Goal: Task Accomplishment & Management: Manage account settings

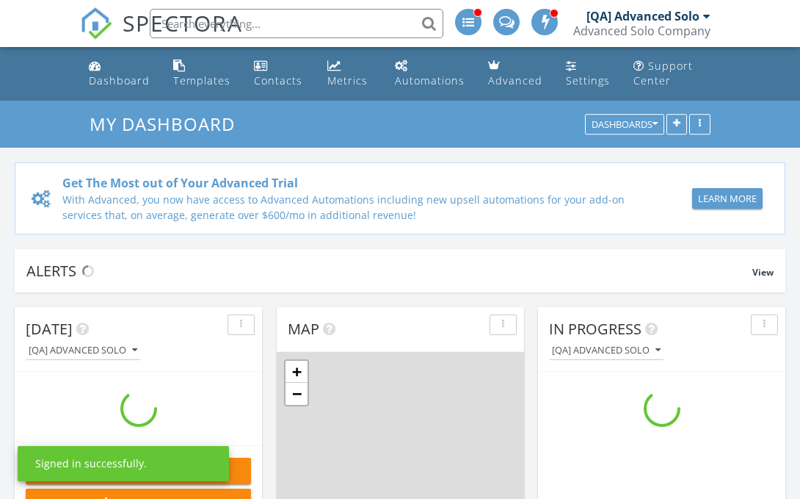
scroll to position [1337, 801]
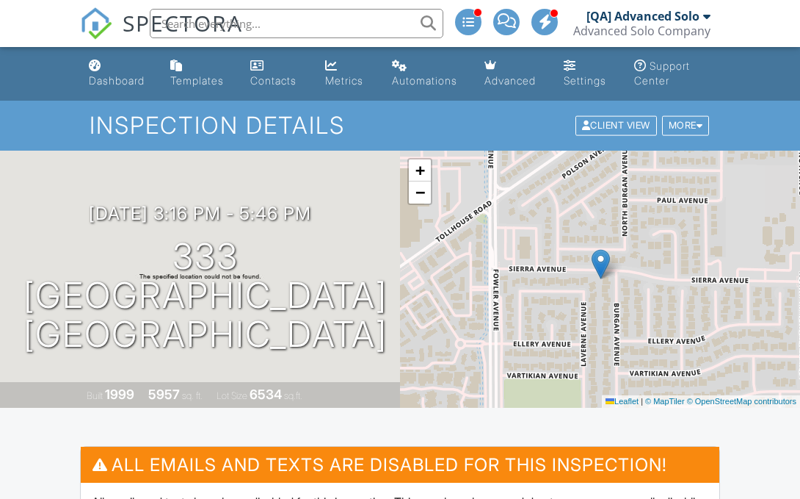
scroll to position [106, 0]
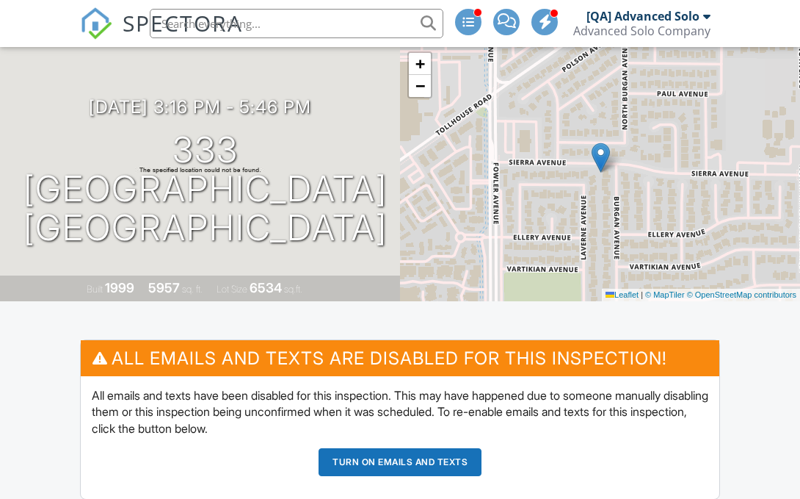
click at [400, 461] on button "Turn on emails and texts" at bounding box center [400, 462] width 163 height 28
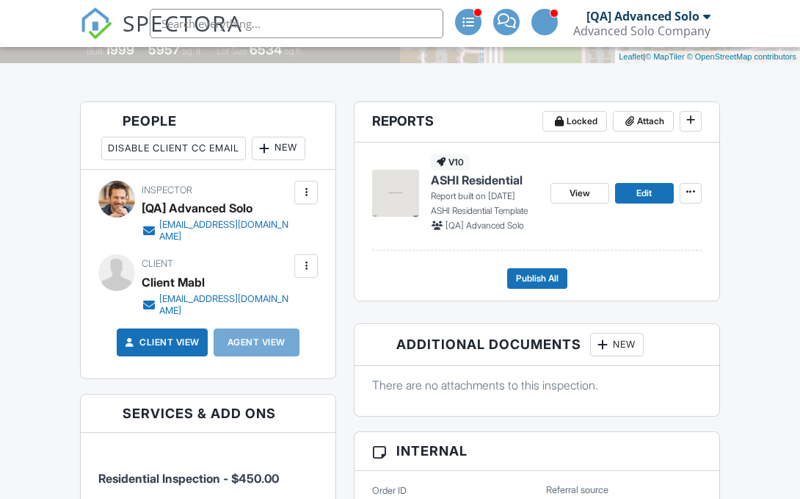
scroll to position [680, 0]
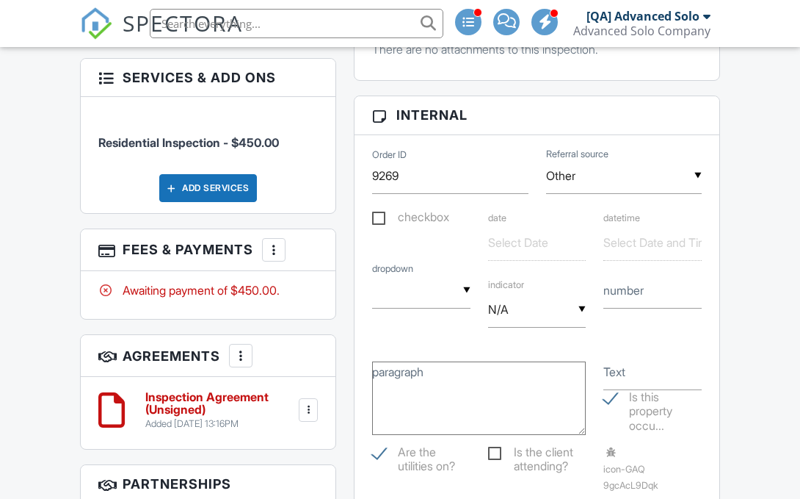
click at [275, 249] on div at bounding box center [274, 249] width 15 height 15
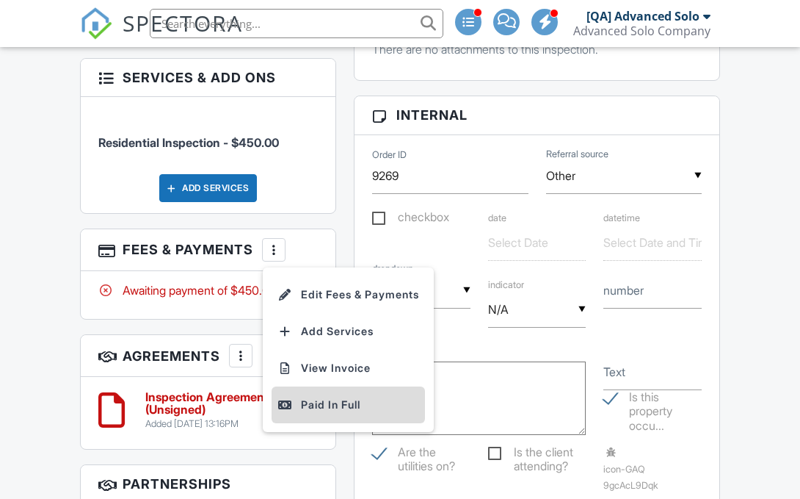
click at [351, 404] on div "Paid In Full" at bounding box center [349, 405] width 142 height 18
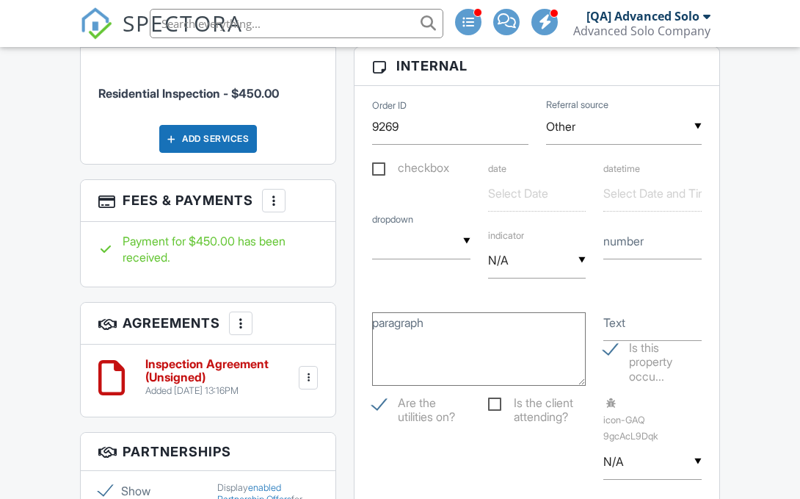
scroll to position [216, 0]
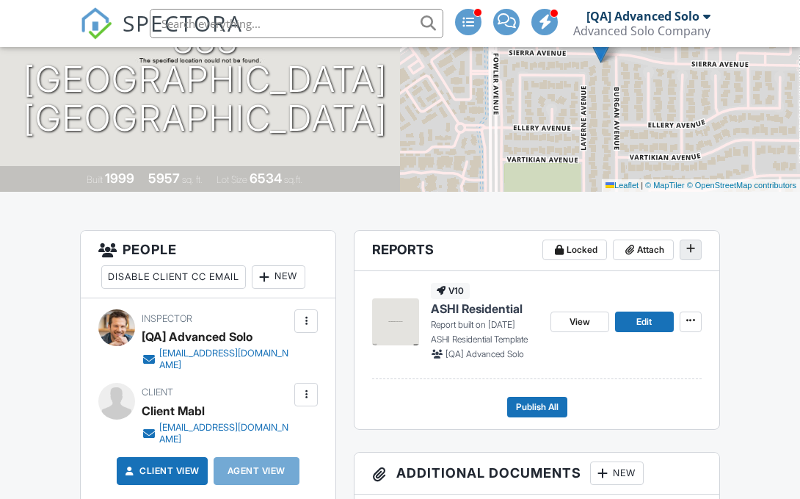
click at [690, 249] on icon at bounding box center [691, 248] width 9 height 10
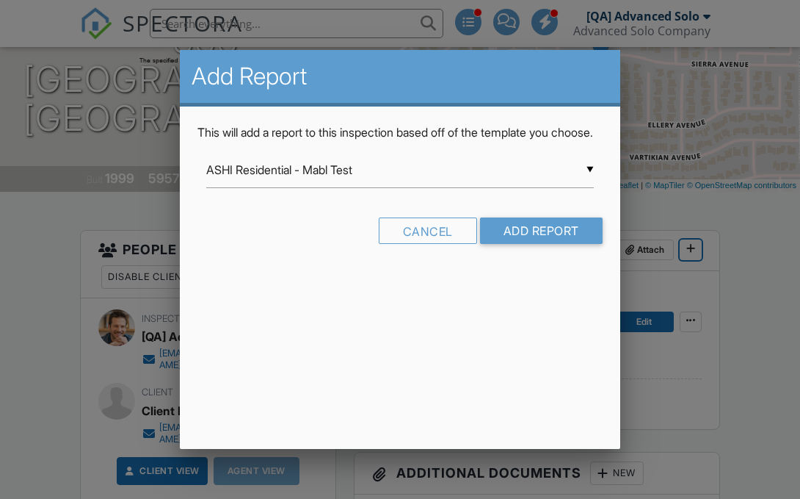
click at [400, 187] on input "ASHI Residential - Mabl Test" at bounding box center [400, 170] width 388 height 36
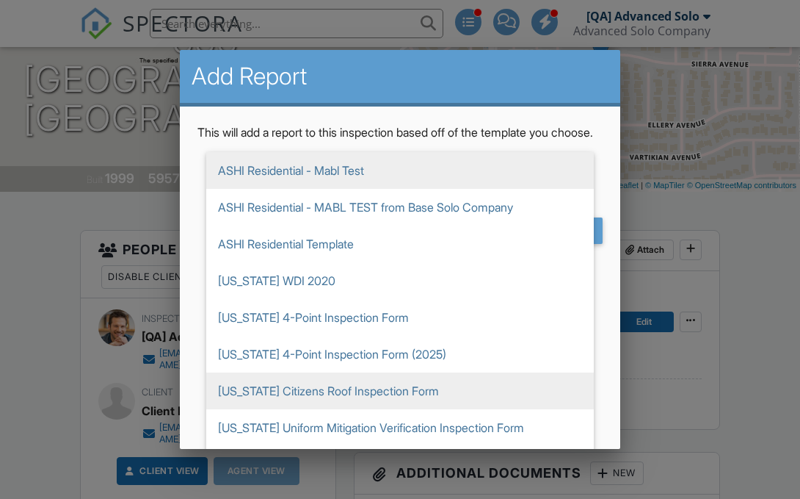
click at [400, 407] on span "Florida Citizens Roof Inspection Form" at bounding box center [400, 390] width 388 height 37
click at [400, 407] on span "[US_STATE] Citizens Roof Inspection Form" at bounding box center [400, 390] width 388 height 37
type input "[US_STATE] Citizens Roof Inspection Form"
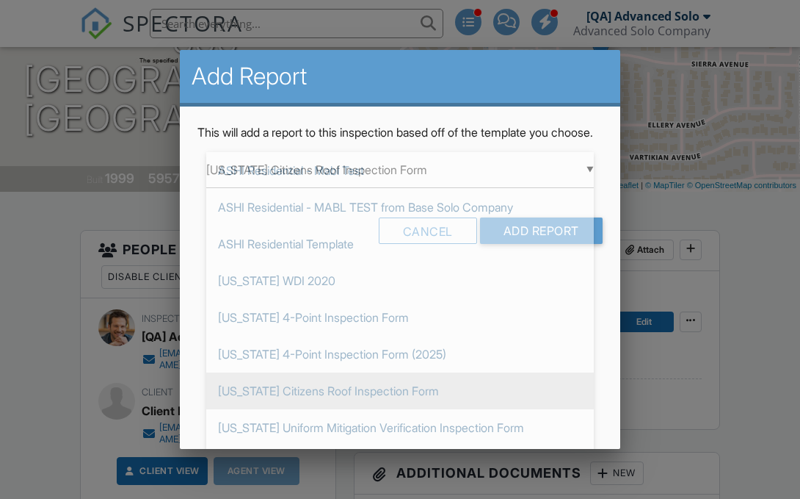
scroll to position [110, 0]
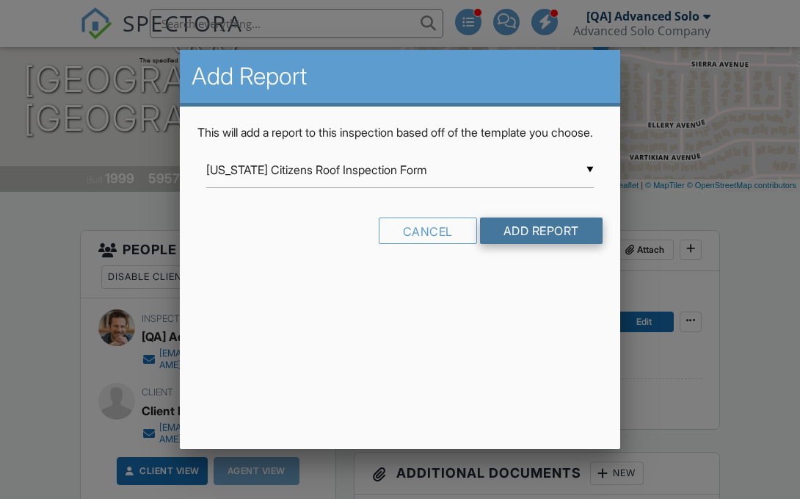
click at [540, 244] on input "Add Report" at bounding box center [541, 230] width 123 height 26
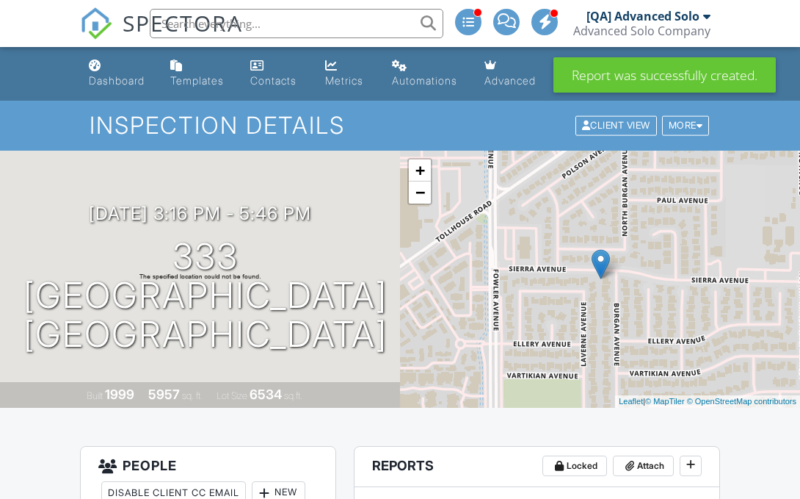
scroll to position [261, 0]
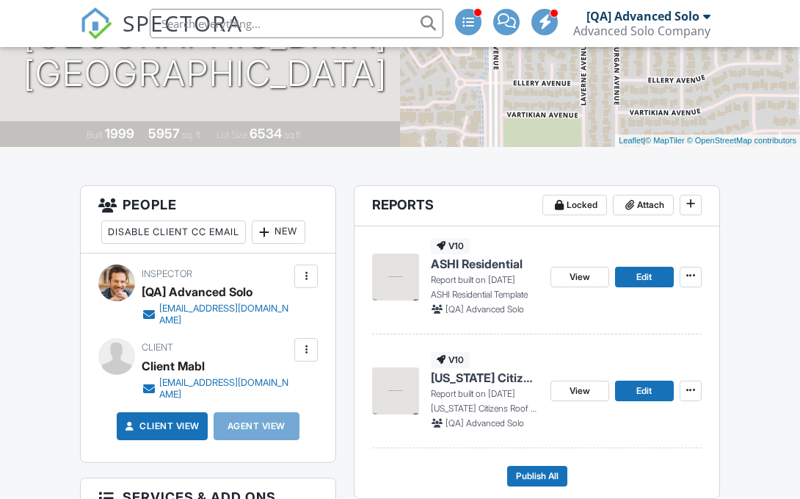
click at [485, 377] on span "[US_STATE] Citizens Roof Inspection Form" at bounding box center [485, 377] width 108 height 16
click at [485, 377] on span "Florida Citizens Roof Inspection Form" at bounding box center [485, 377] width 108 height 16
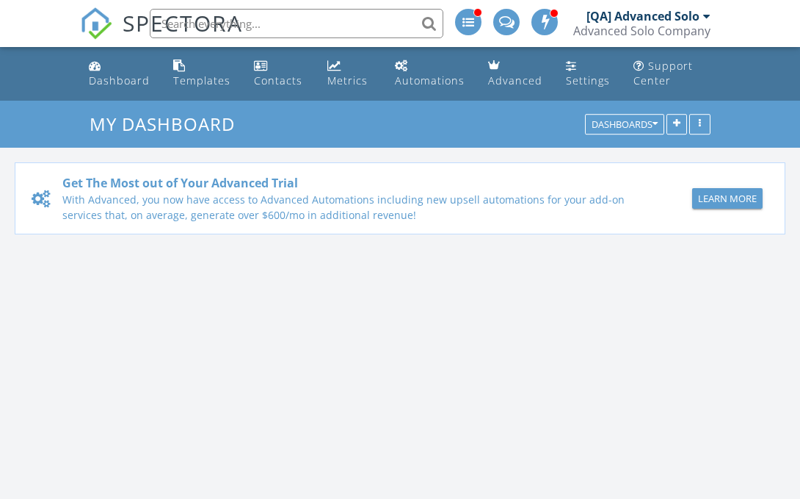
scroll to position [1337, 801]
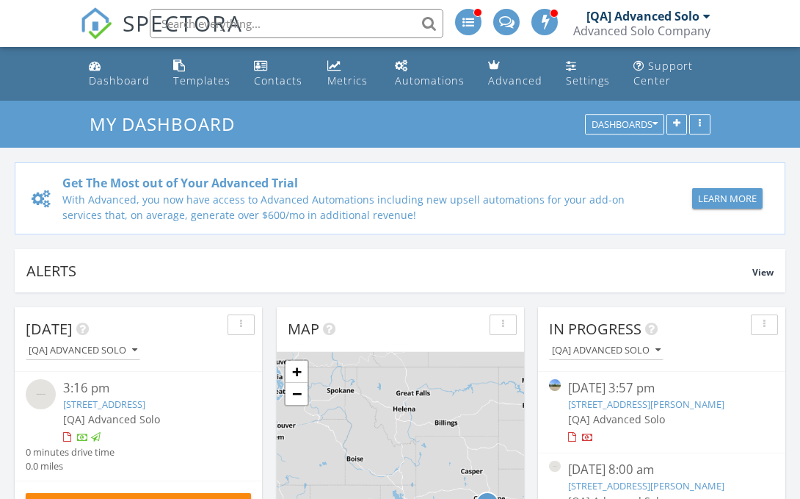
click at [643, 16] on div "[QA] Advanced Solo" at bounding box center [643, 16] width 113 height 15
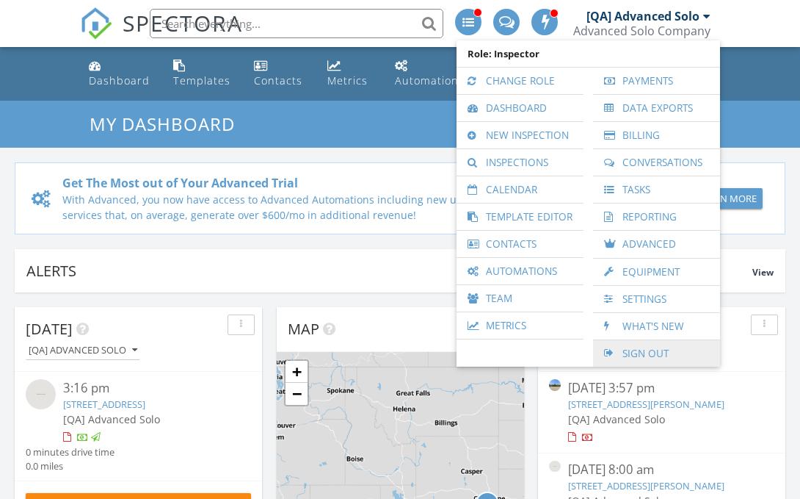
click at [656, 352] on link "Sign Out" at bounding box center [657, 353] width 112 height 26
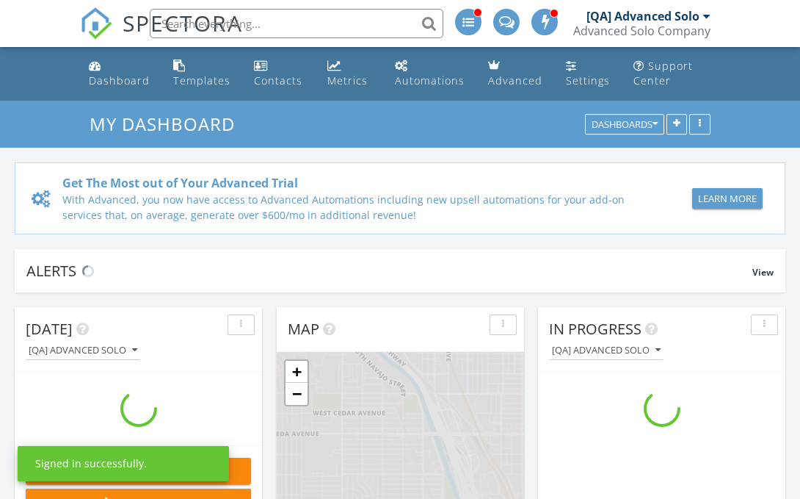
scroll to position [1337, 801]
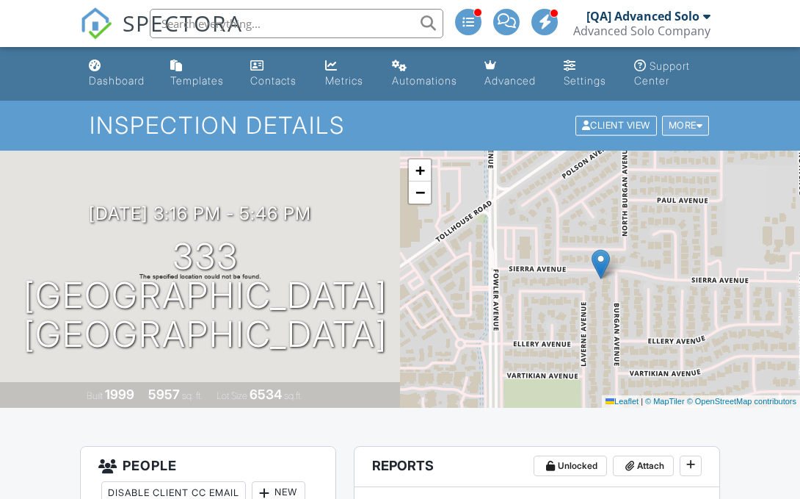
click at [684, 125] on div "More" at bounding box center [686, 126] width 48 height 20
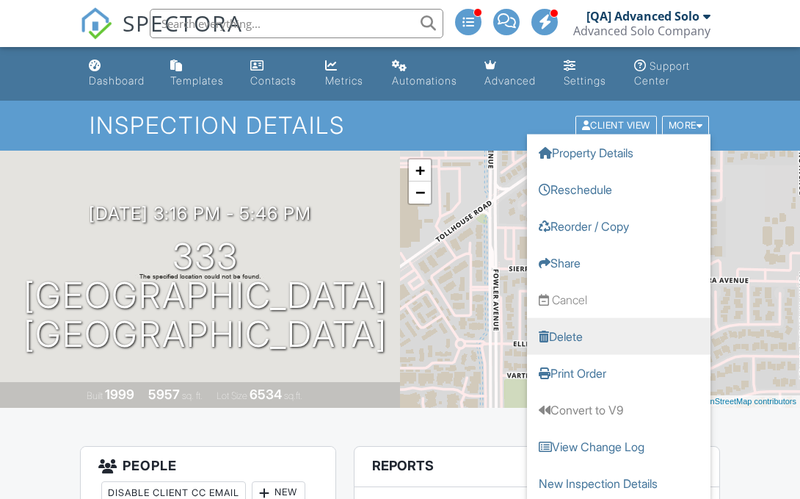
click at [619, 336] on link "Delete" at bounding box center [619, 336] width 184 height 37
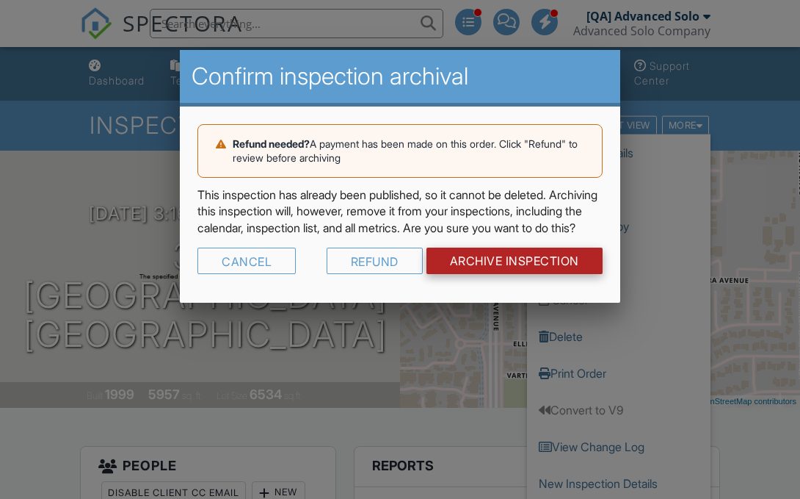
click at [513, 274] on input "Archive Inspection" at bounding box center [515, 260] width 176 height 26
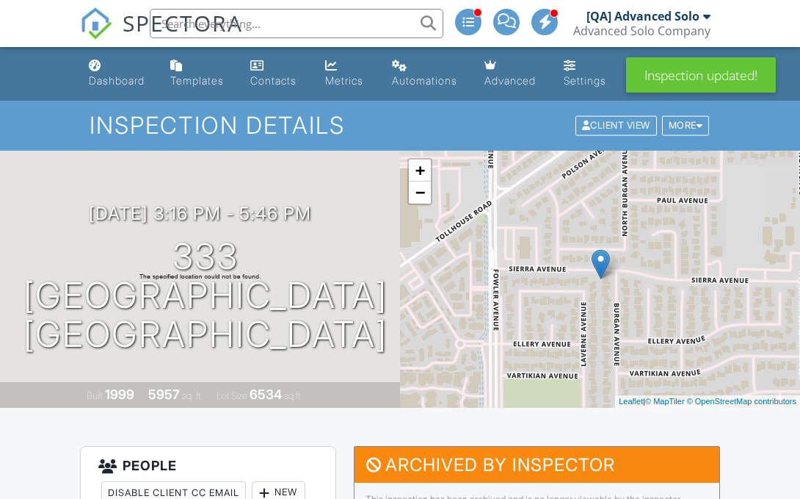
scroll to position [54, 0]
